Goal: Find specific page/section: Find specific page/section

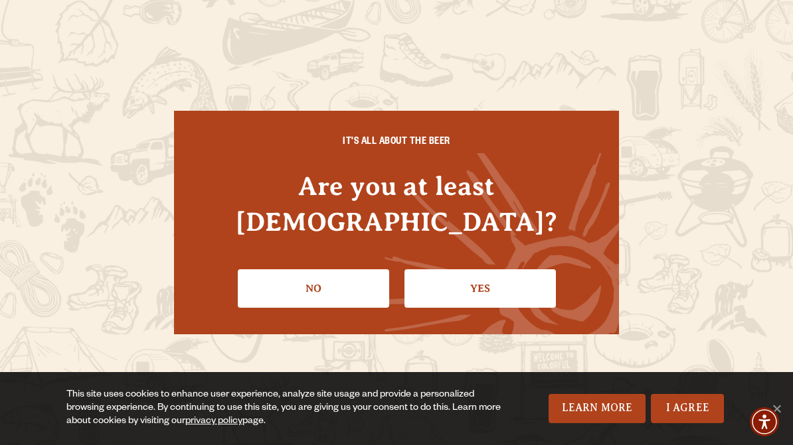
click at [501, 270] on link "Yes" at bounding box center [479, 289] width 151 height 39
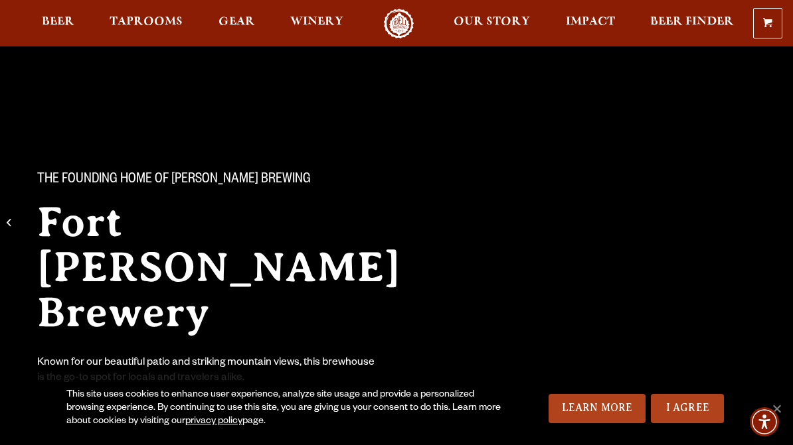
click at [147, 27] on span "Taprooms" at bounding box center [146, 22] width 73 height 11
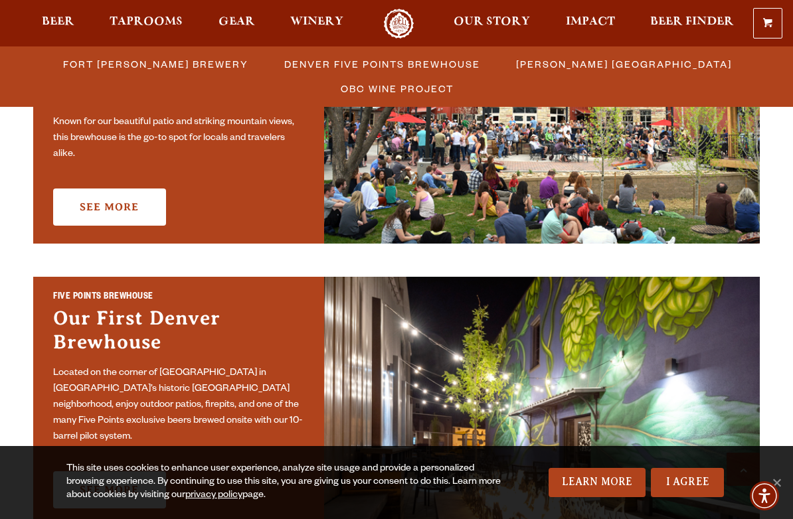
scroll to position [535, 0]
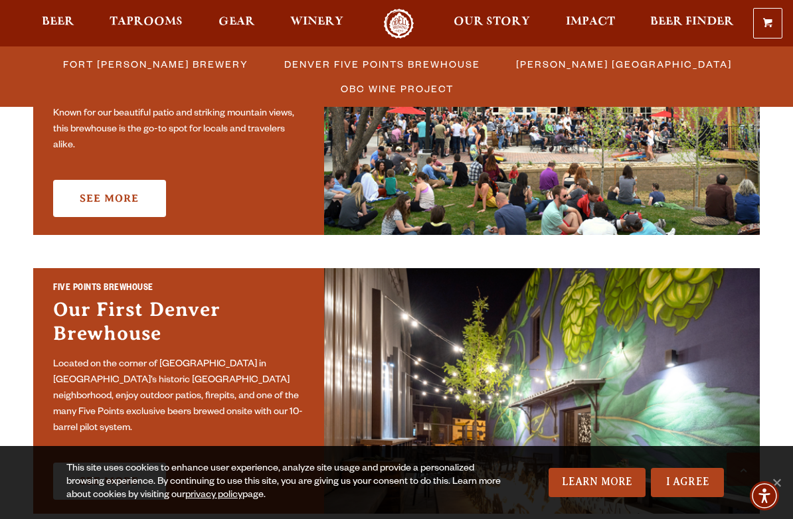
click at [114, 201] on link "See More" at bounding box center [109, 198] width 113 height 37
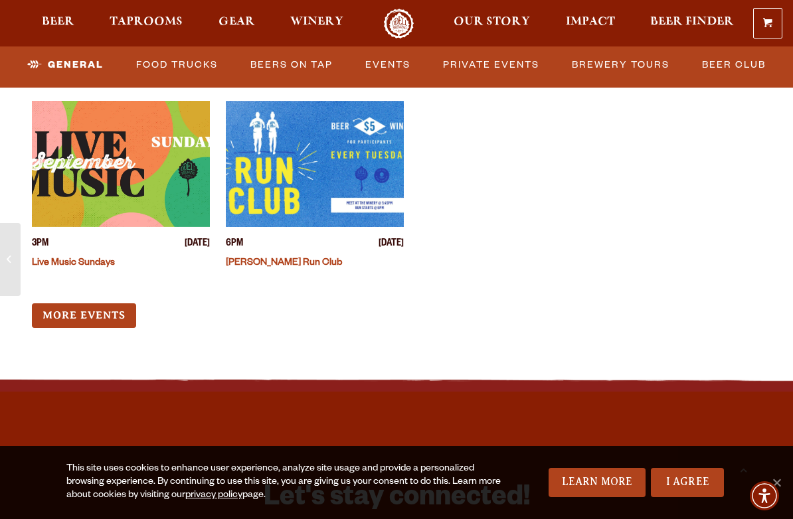
scroll to position [5318, 0]
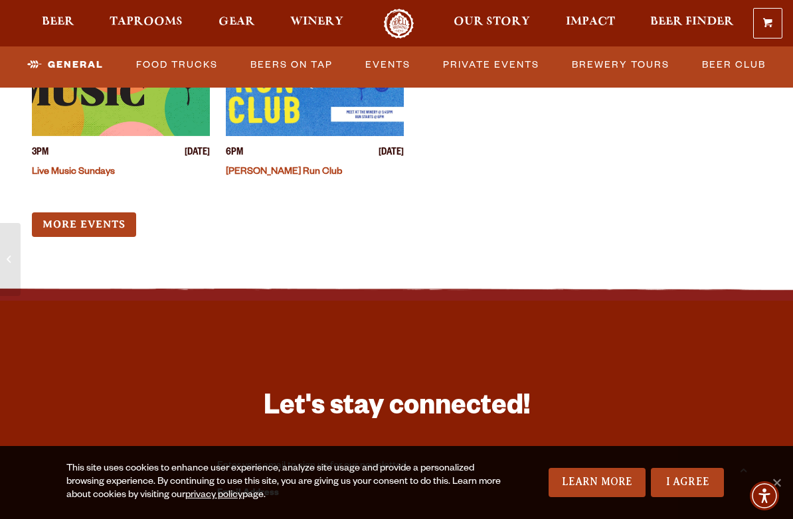
click at [392, 73] on link "Events" at bounding box center [388, 65] width 56 height 31
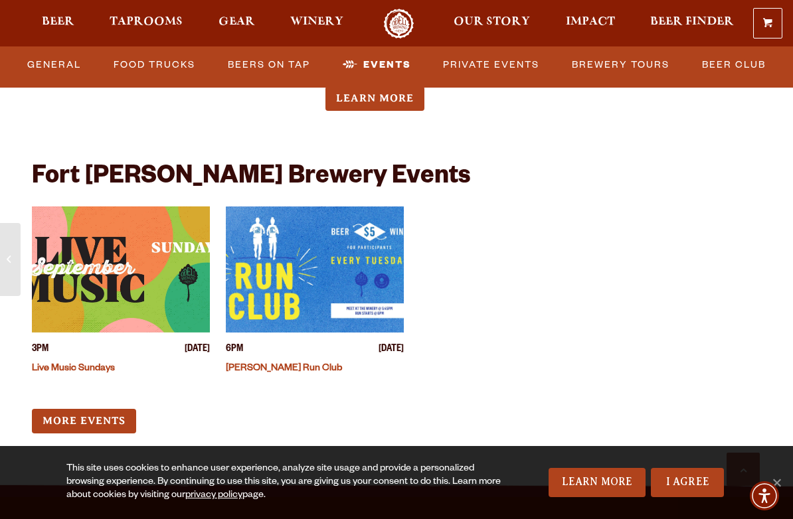
scroll to position [5123, 0]
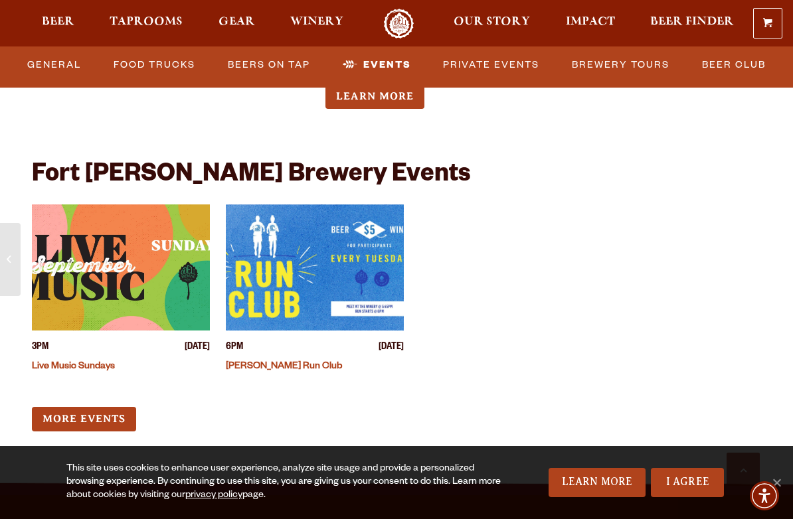
click at [118, 407] on link "More Events" at bounding box center [84, 419] width 104 height 25
